Goal: Task Accomplishment & Management: Use online tool/utility

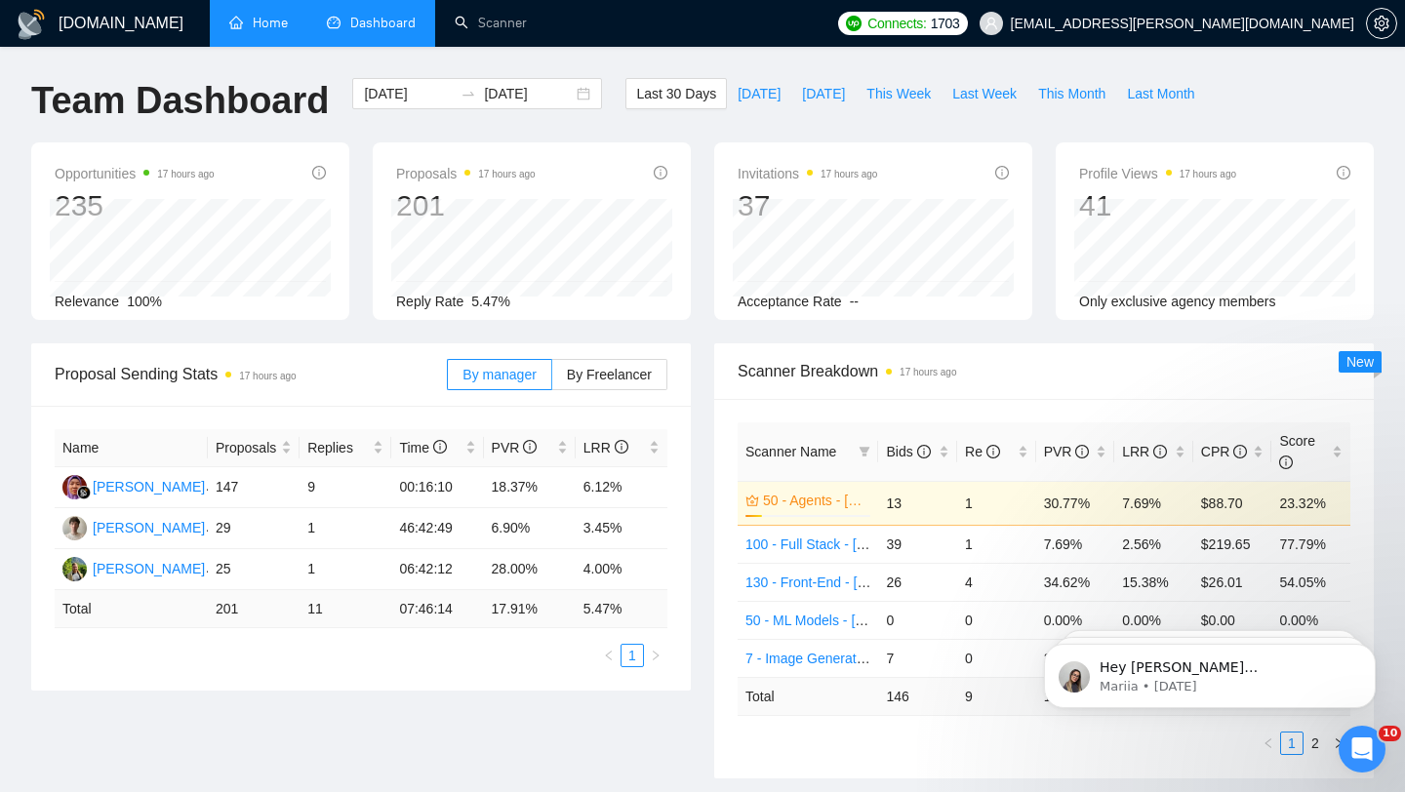
click at [249, 24] on link "Home" at bounding box center [258, 23] width 59 height 17
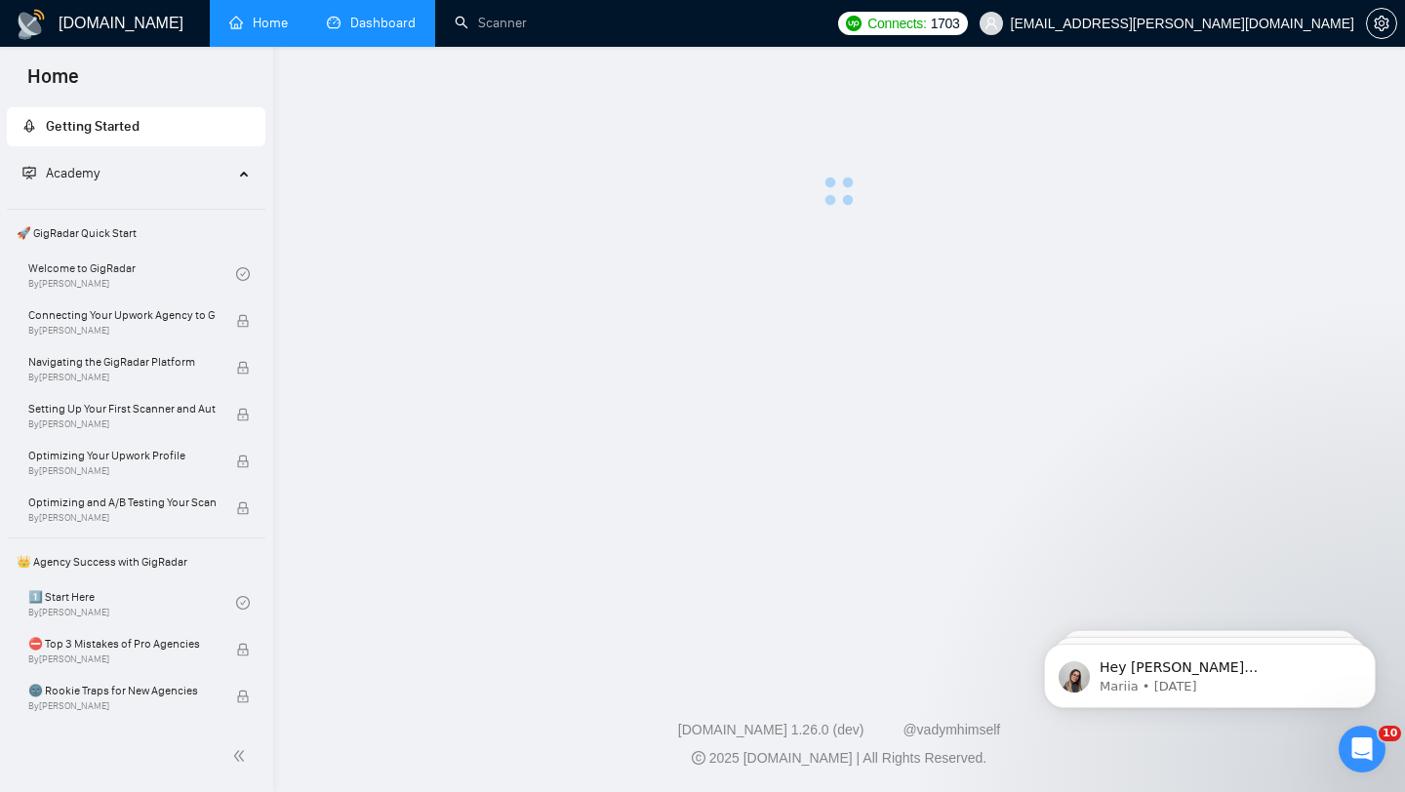
click at [358, 21] on link "Dashboard" at bounding box center [371, 23] width 89 height 17
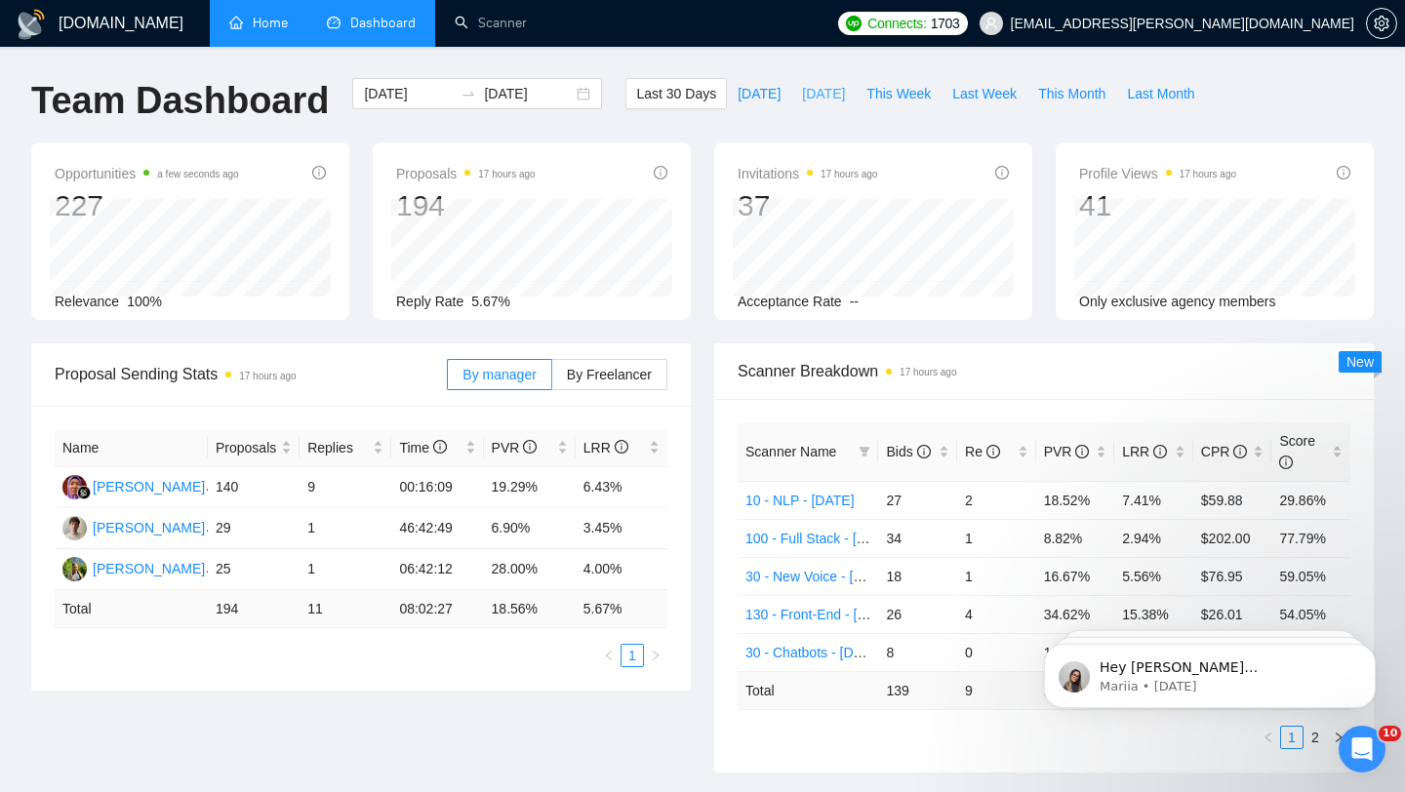
click at [803, 94] on span "Yesterday" at bounding box center [823, 93] width 43 height 21
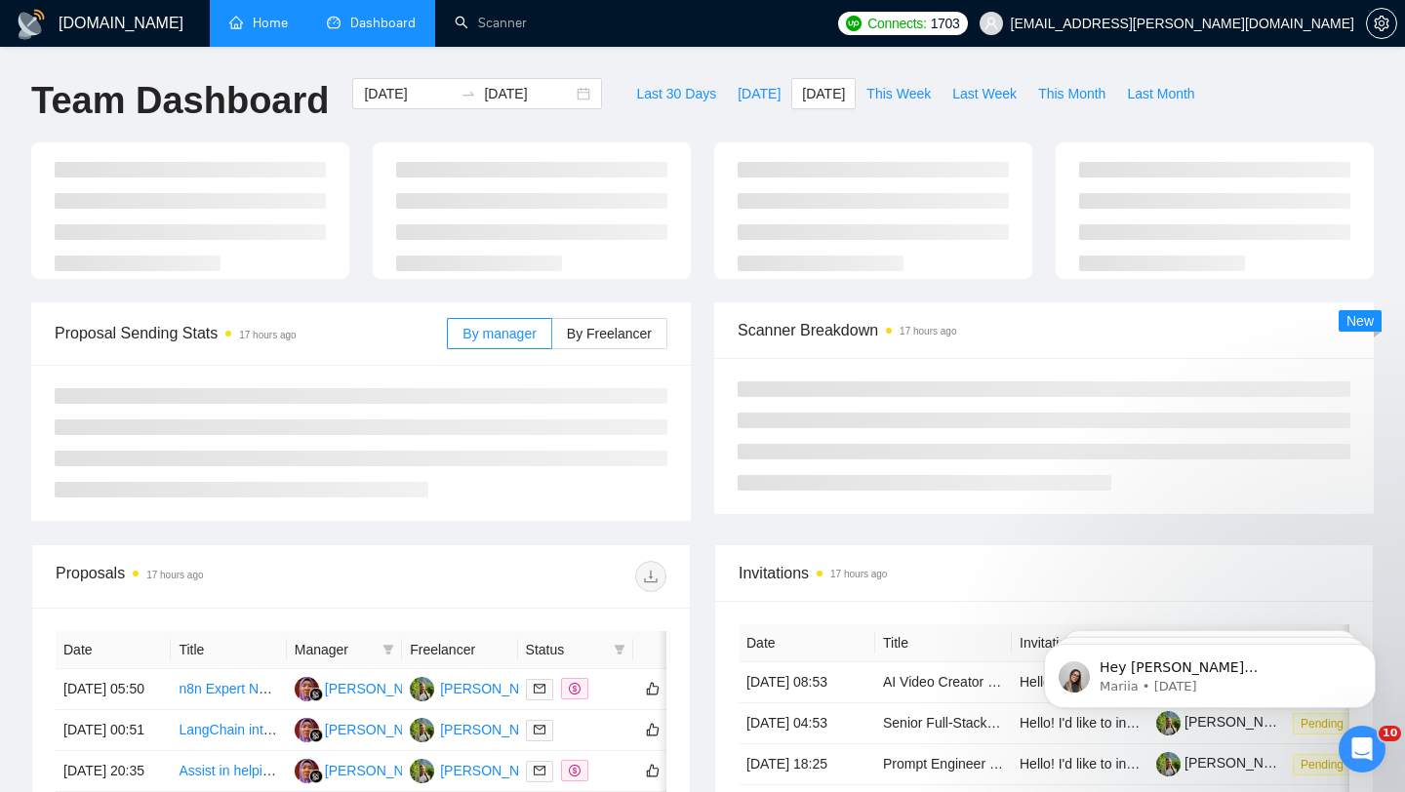
type input "2025-08-27"
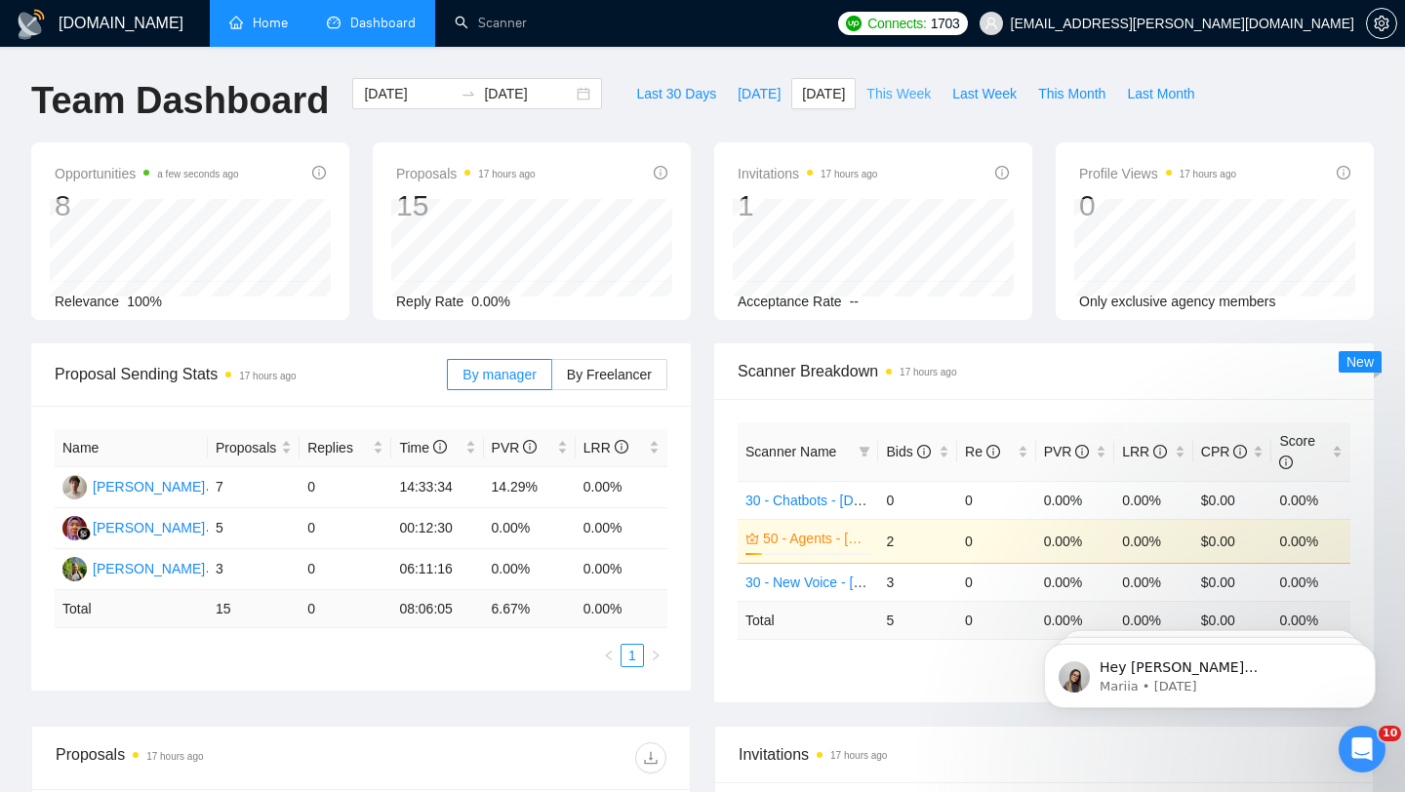
click at [894, 99] on span "This Week" at bounding box center [899, 93] width 64 height 21
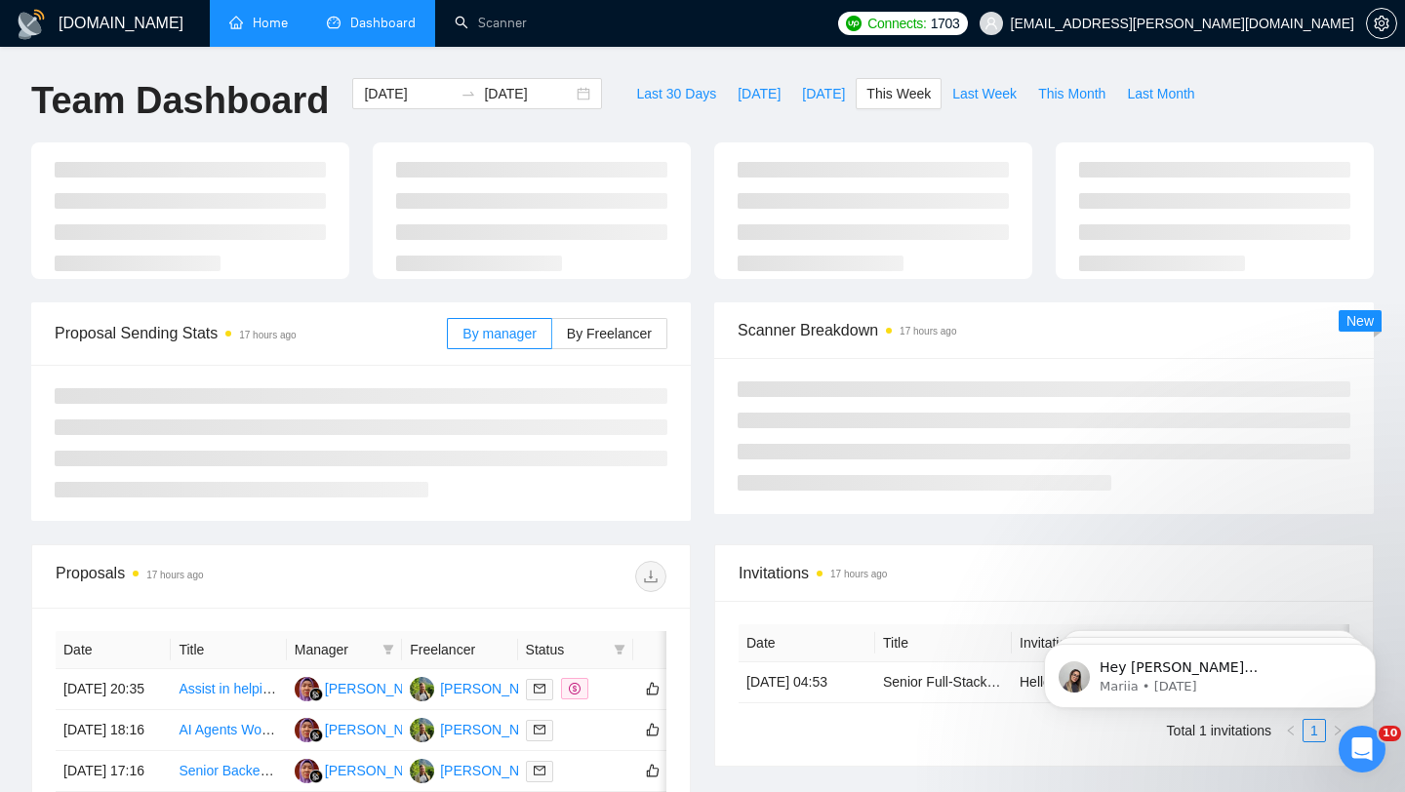
type input "2025-08-25"
type input "2025-08-31"
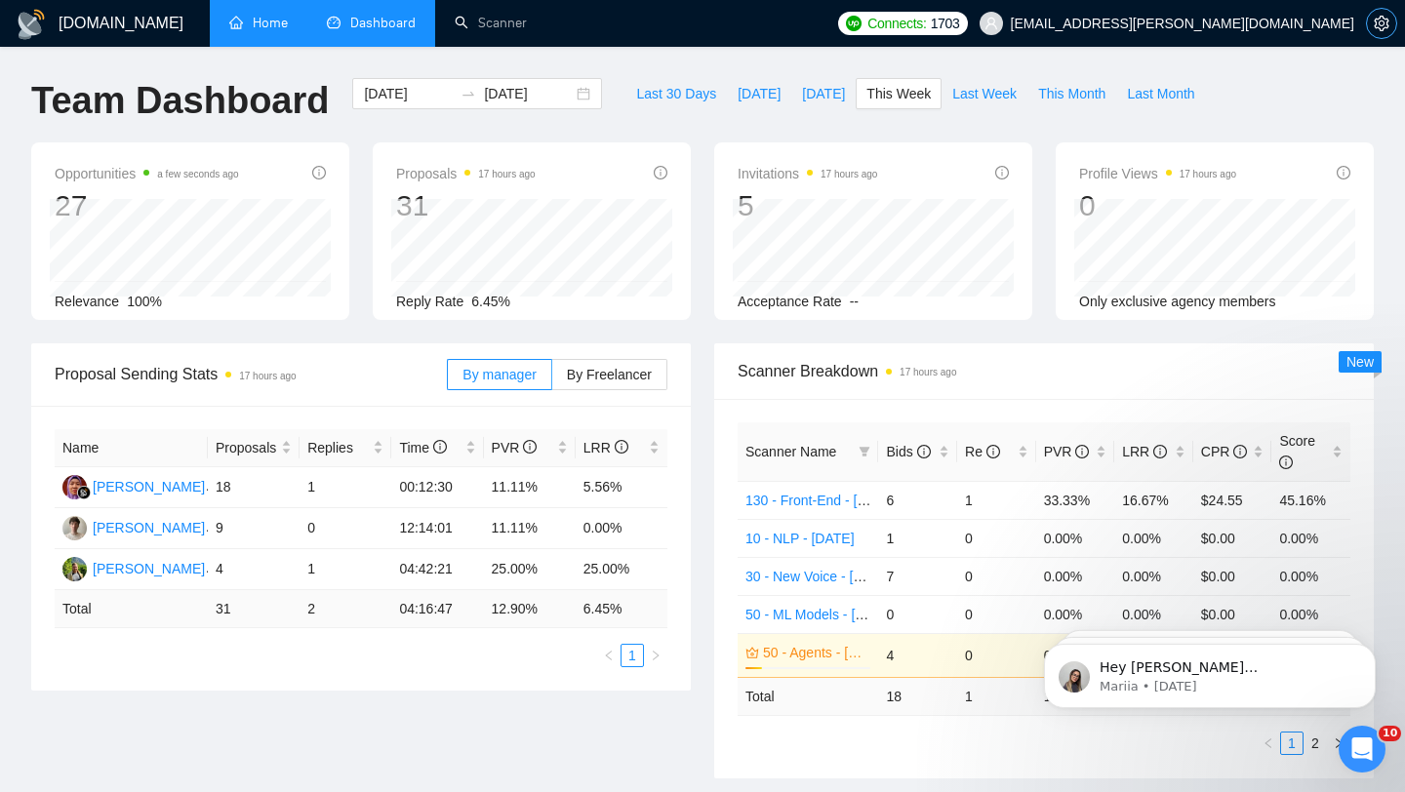
click at [1394, 26] on span "setting" at bounding box center [1381, 24] width 29 height 16
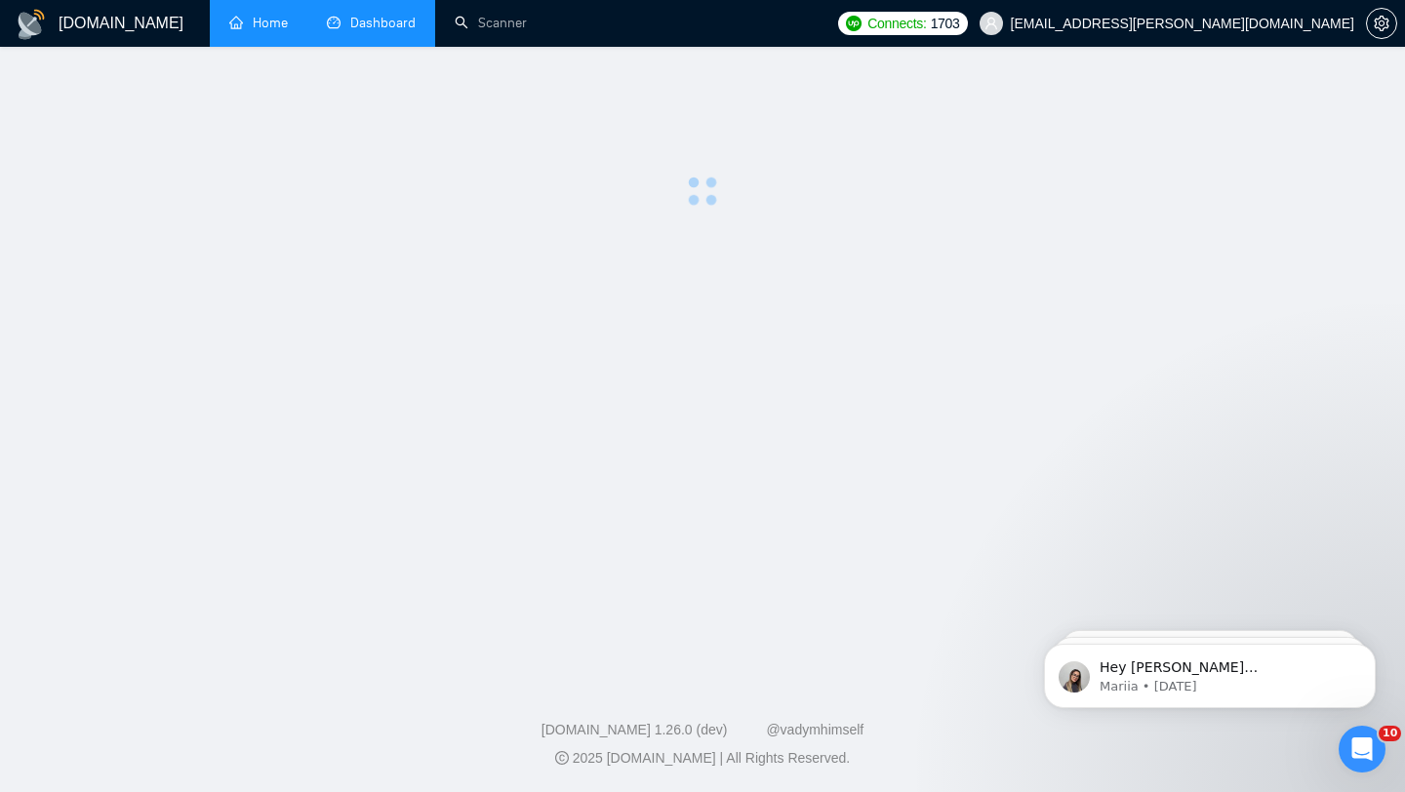
click at [375, 24] on link "Dashboard" at bounding box center [371, 23] width 89 height 17
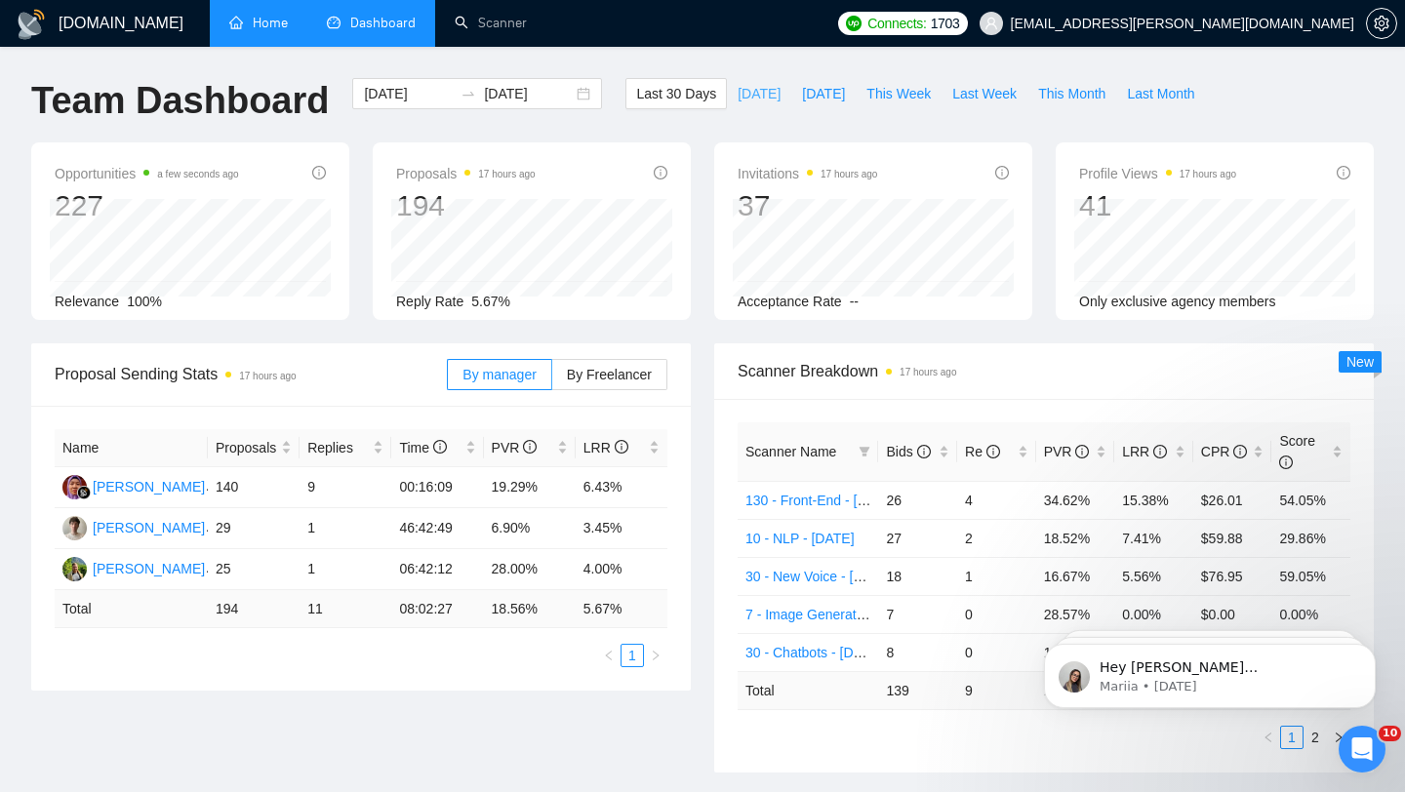
click at [738, 83] on span "Today" at bounding box center [759, 93] width 43 height 21
type input "2025-08-28"
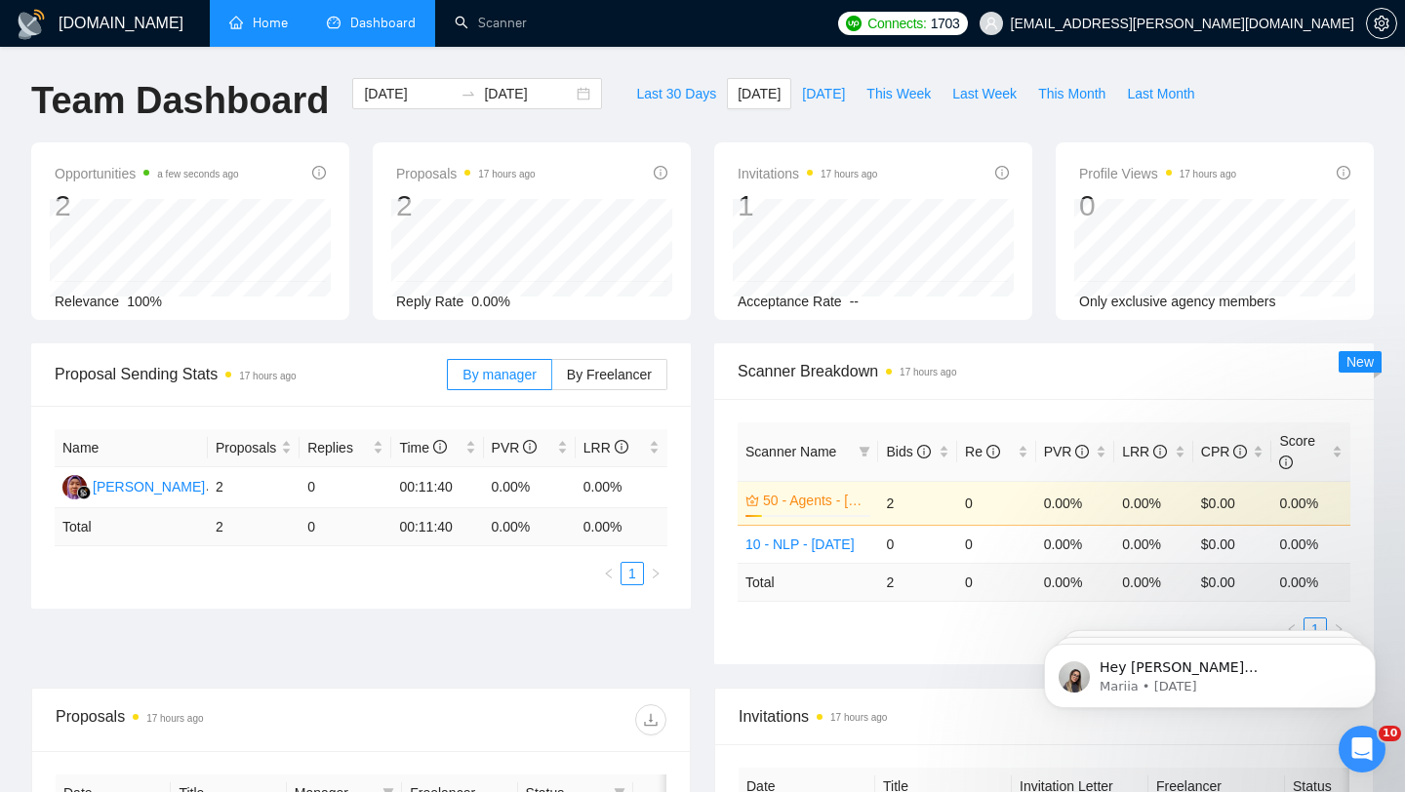
click at [257, 22] on link "Home" at bounding box center [258, 23] width 59 height 17
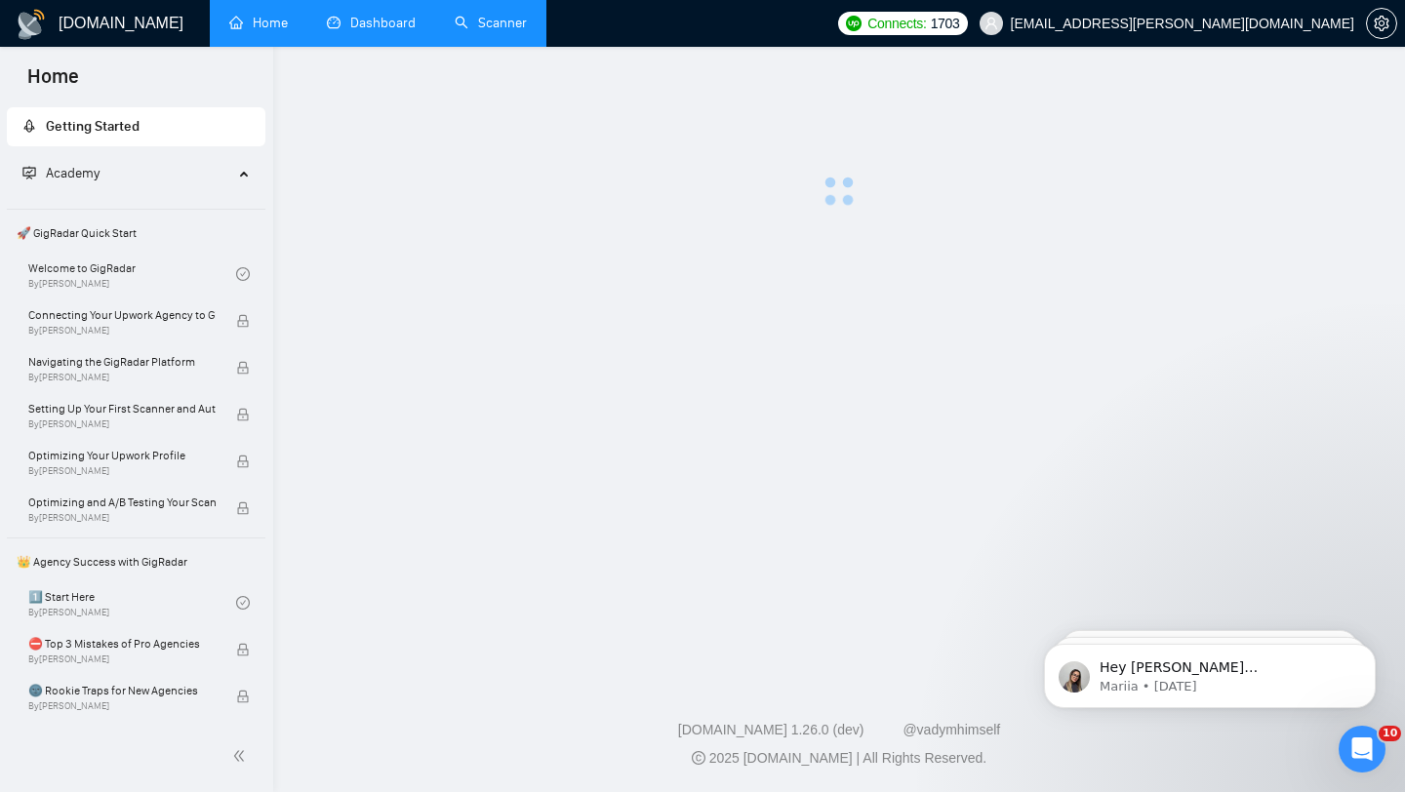
click at [495, 27] on link "Scanner" at bounding box center [491, 23] width 72 height 17
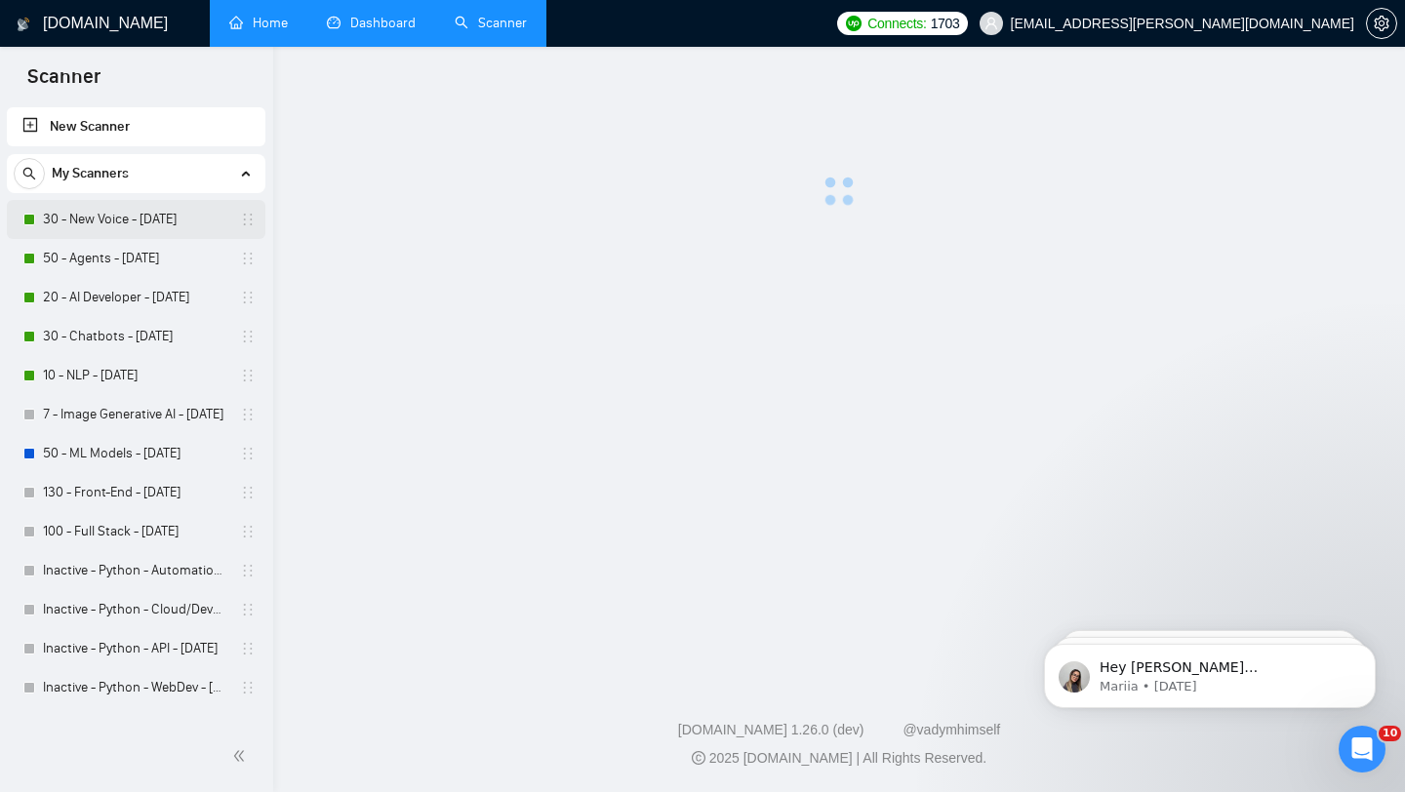
click at [105, 222] on link "30 - New Voice - [DATE]" at bounding box center [135, 219] width 185 height 39
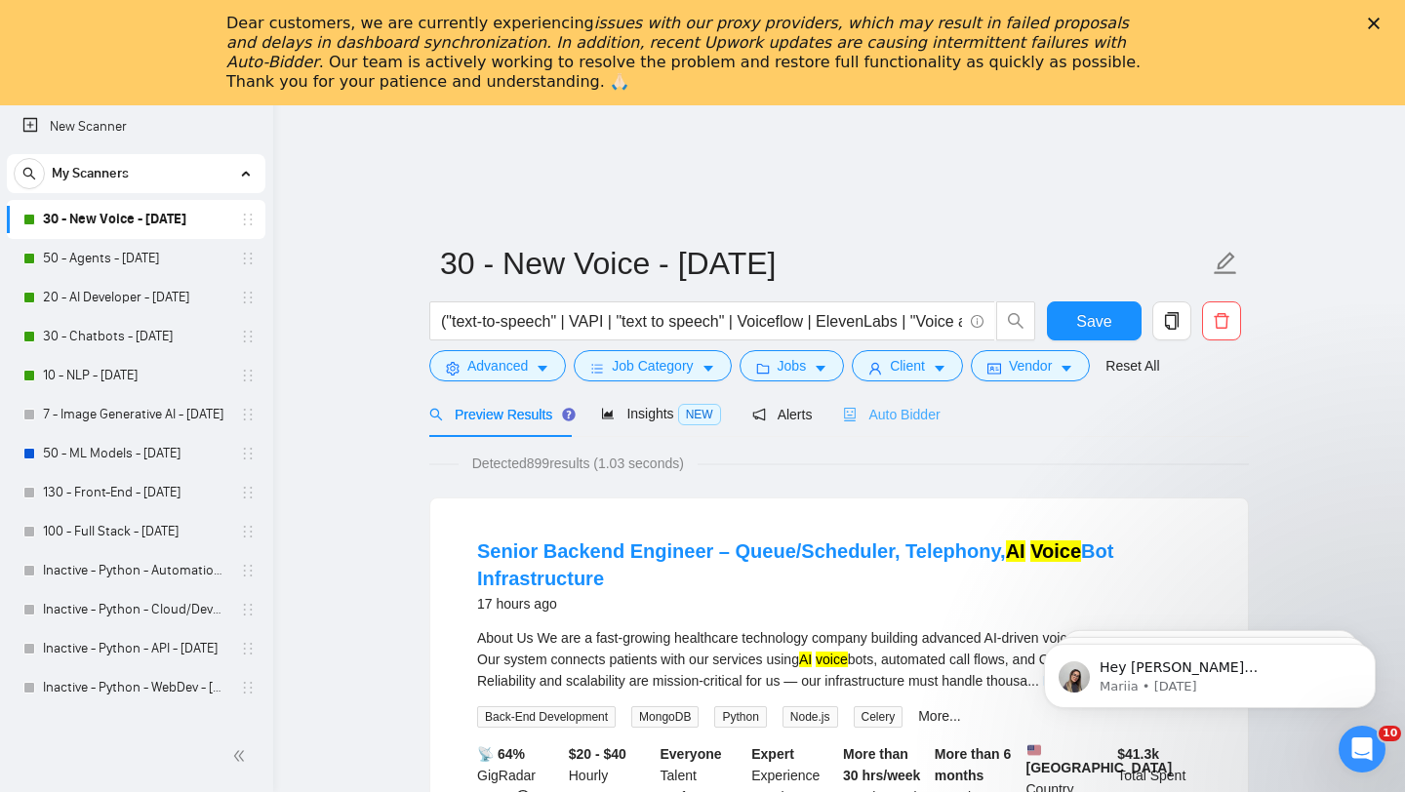
click at [902, 401] on div "Auto Bidder" at bounding box center [891, 414] width 97 height 46
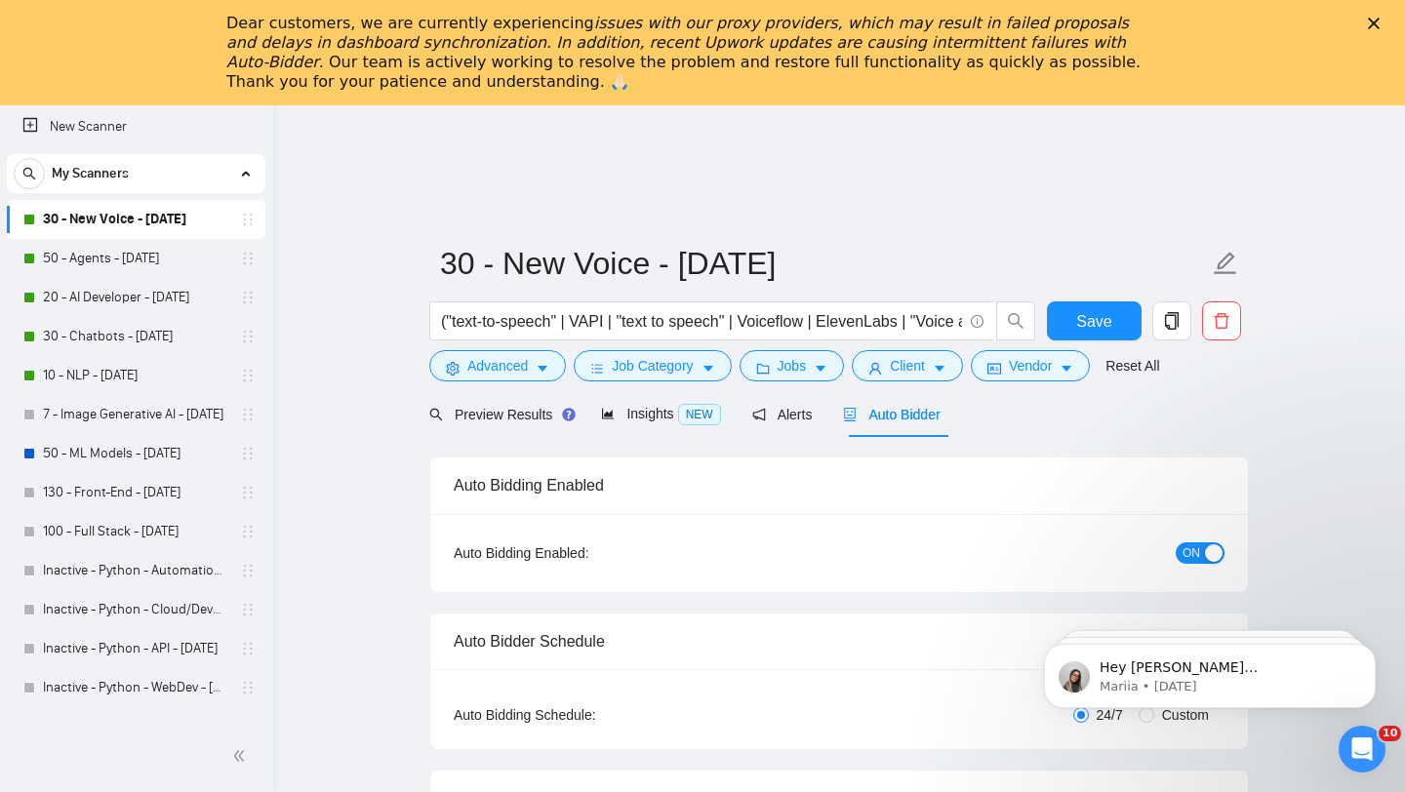
checkbox input "true"
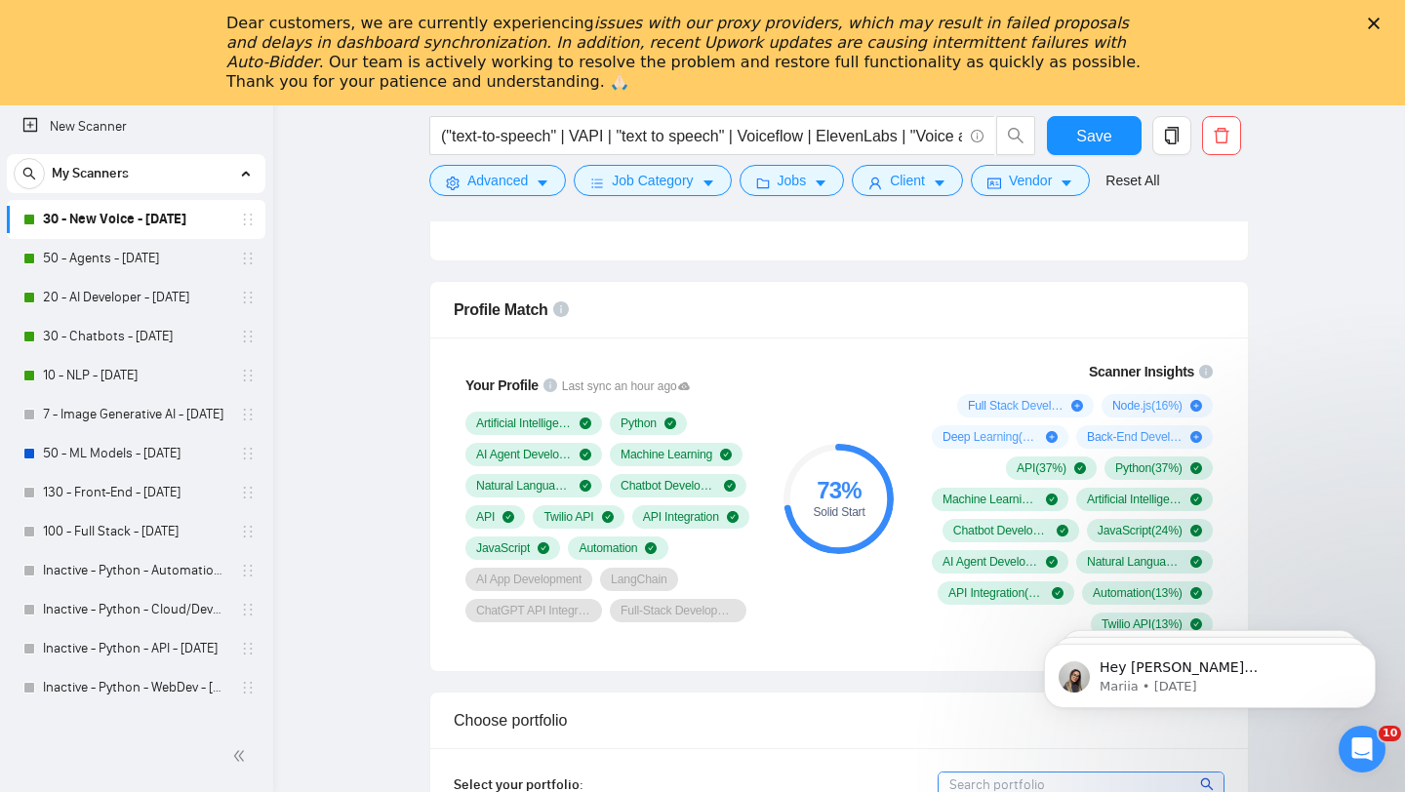
scroll to position [1314, 0]
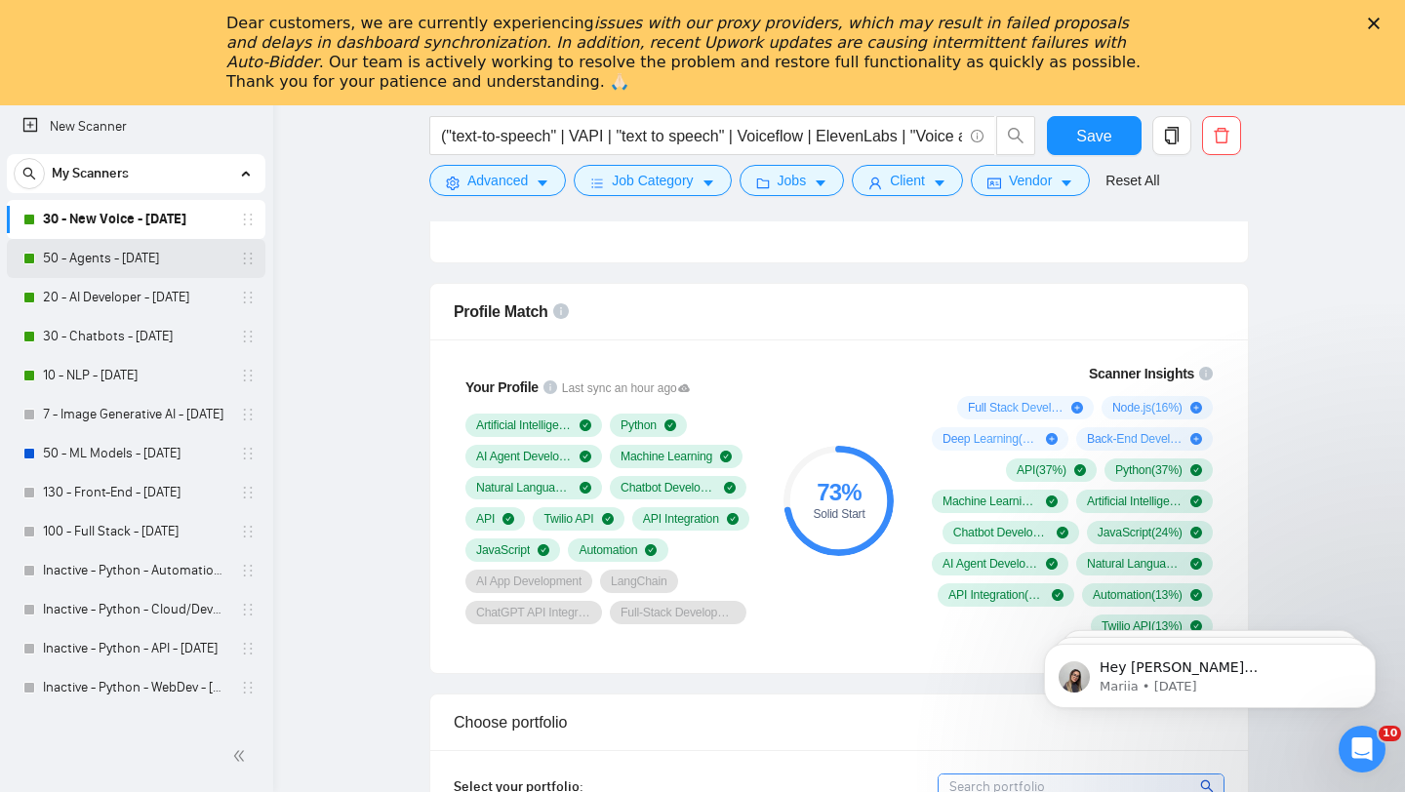
click at [128, 264] on link "50 - Agents - [DATE]" at bounding box center [135, 258] width 185 height 39
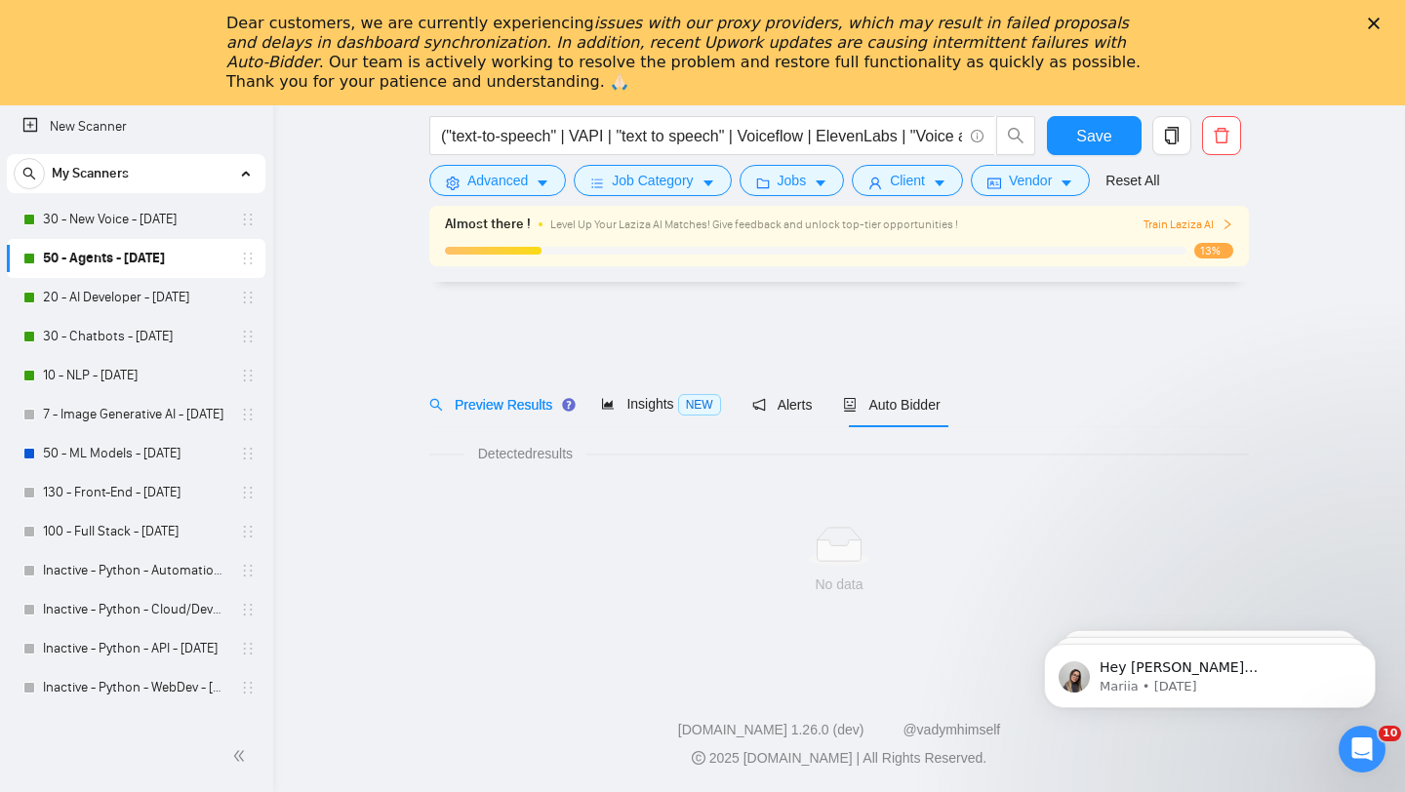
scroll to position [25, 0]
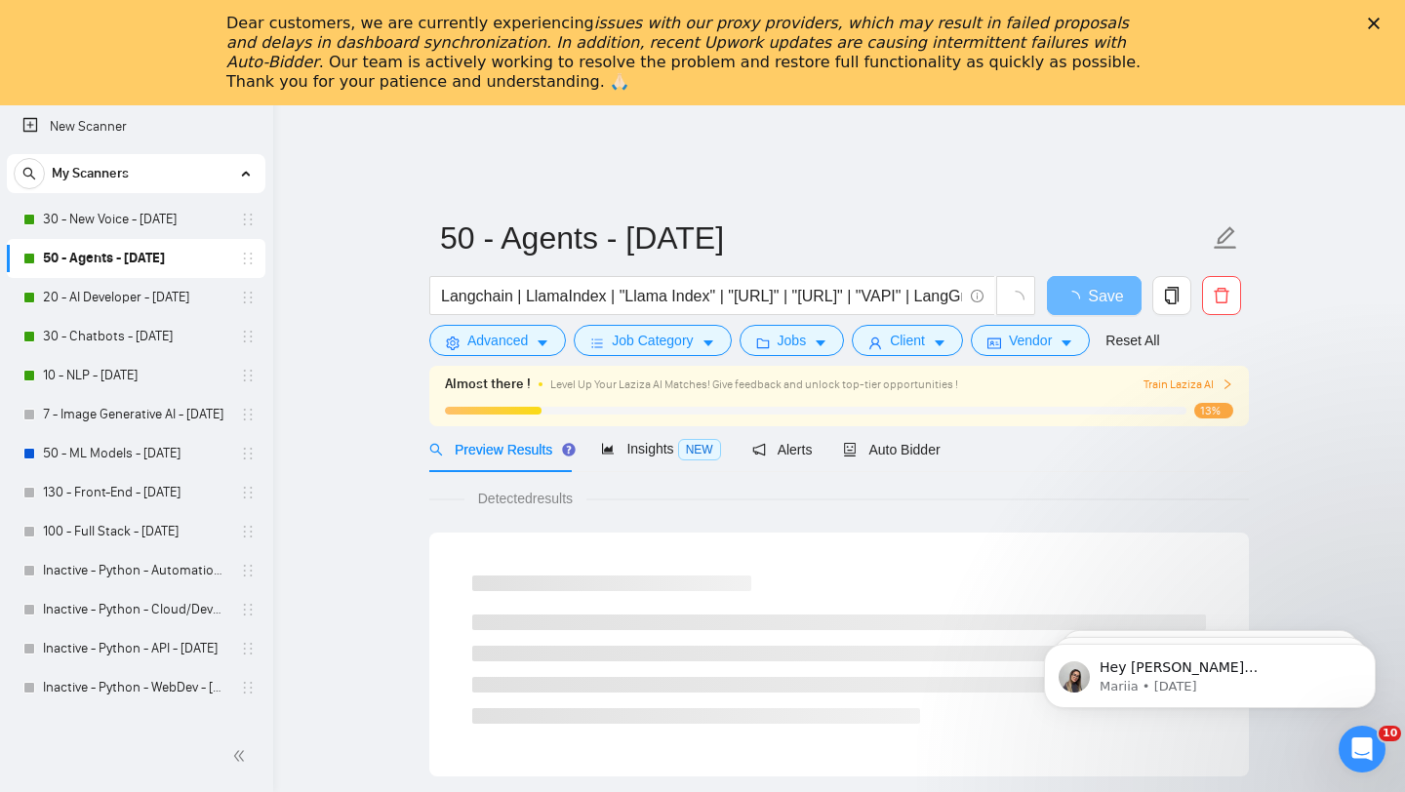
click at [815, 581] on div at bounding box center [839, 650] width 734 height 148
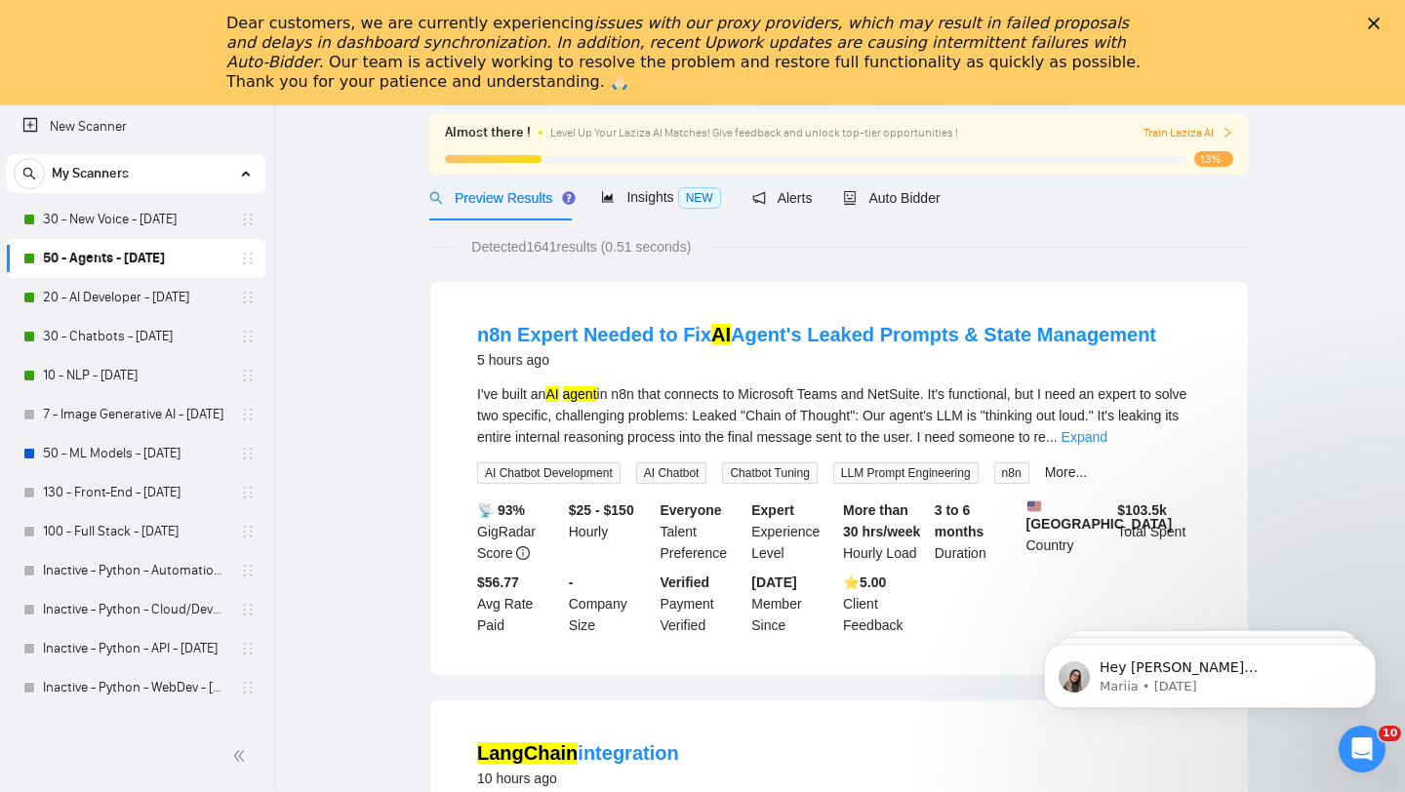
scroll to position [0, 0]
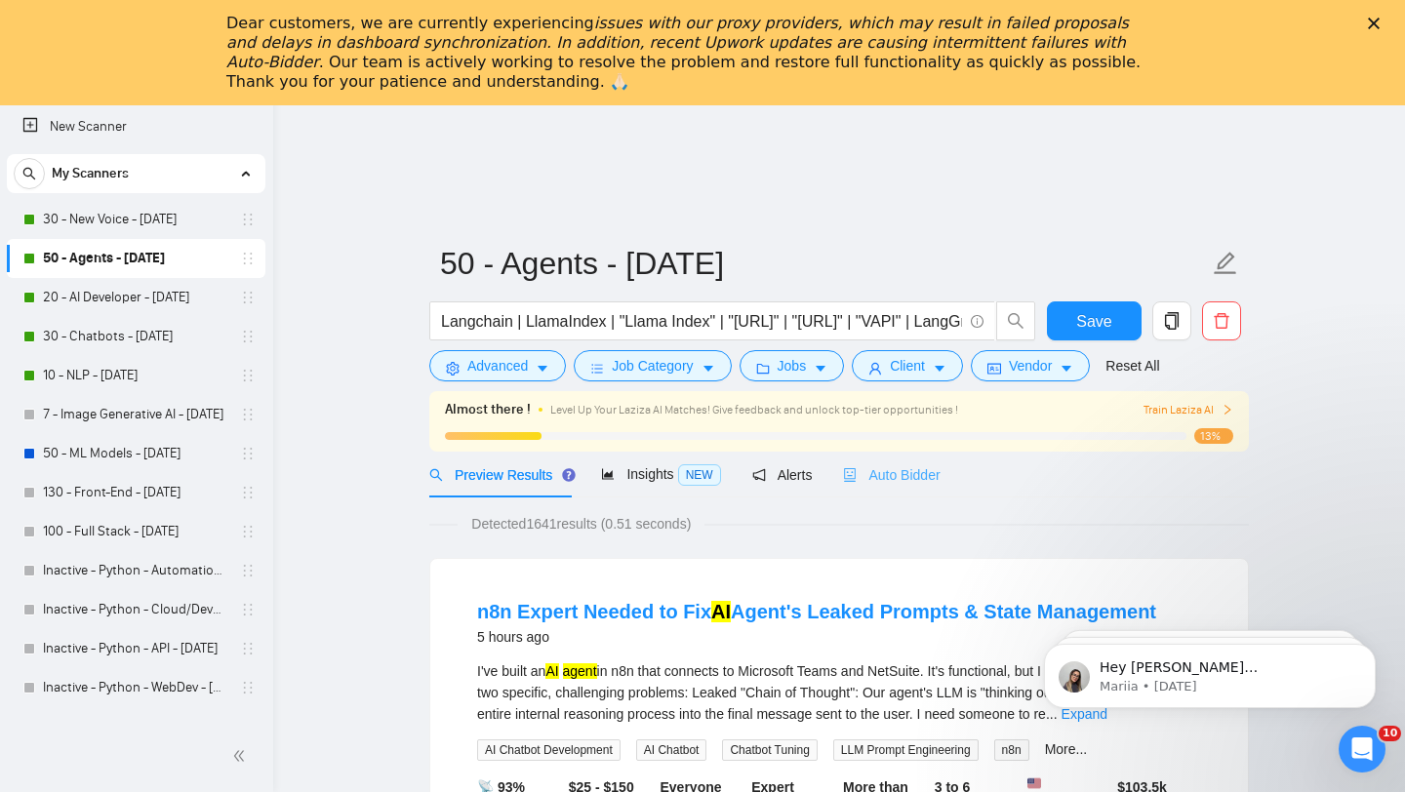
click at [905, 485] on div "Auto Bidder" at bounding box center [891, 475] width 97 height 46
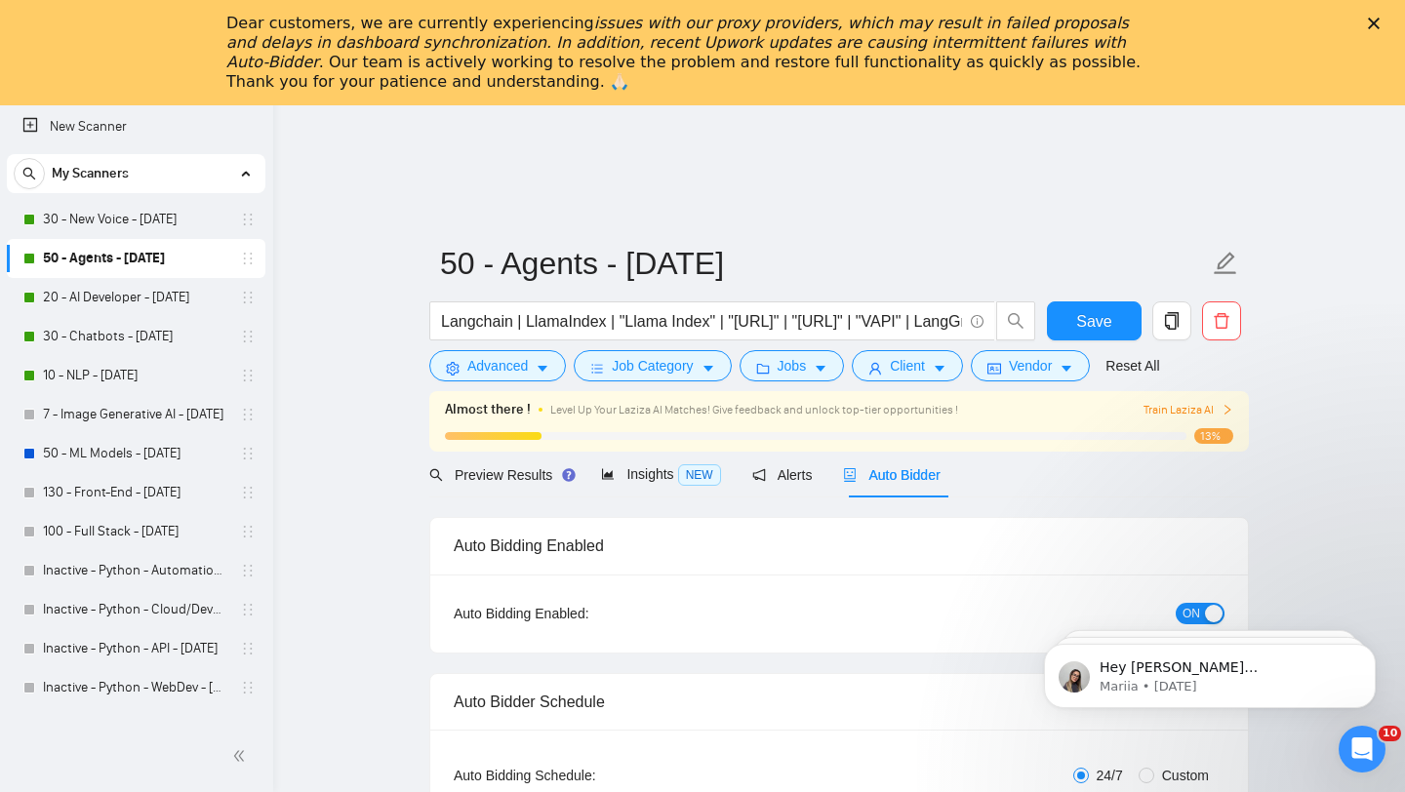
checkbox input "true"
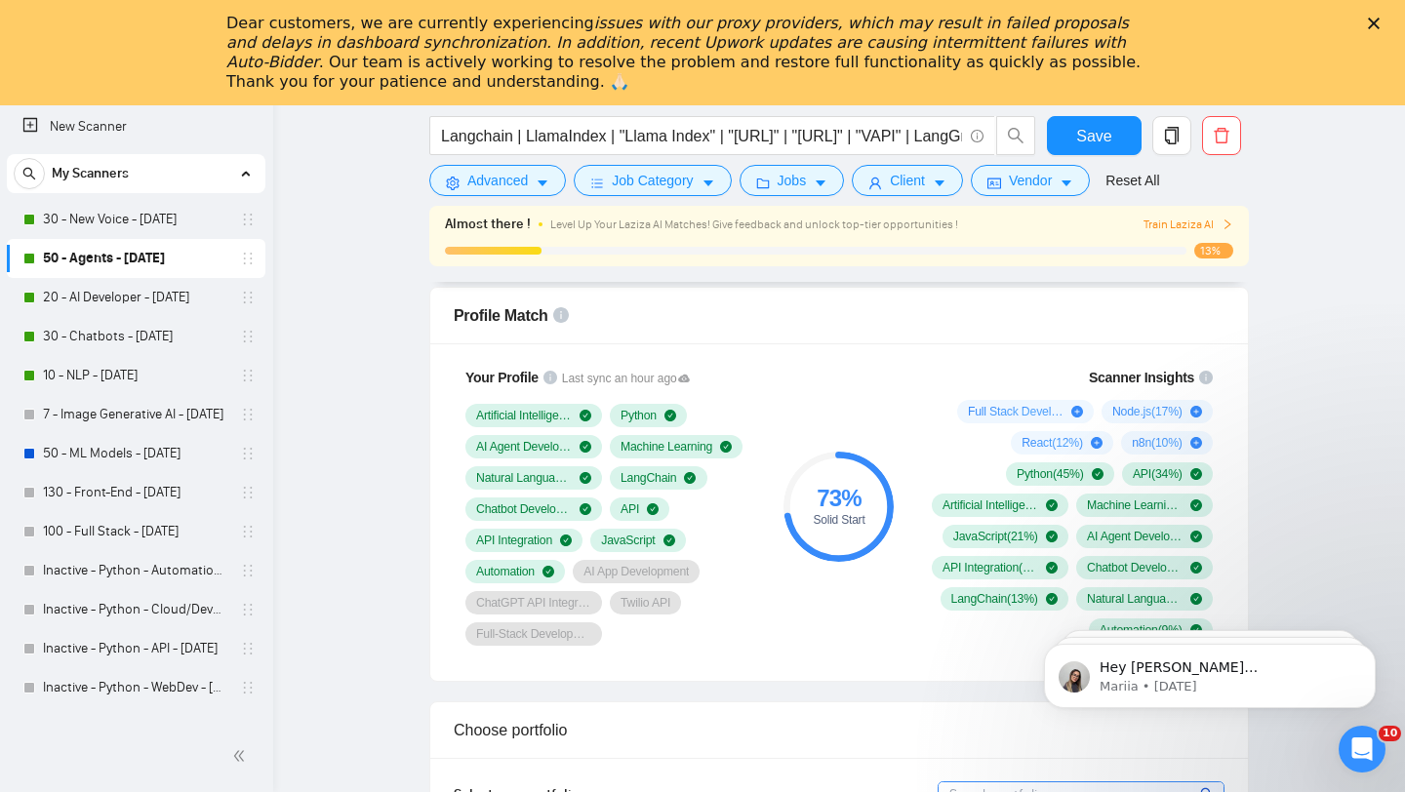
scroll to position [1493, 0]
